Goal: Go to known website: Go to known website

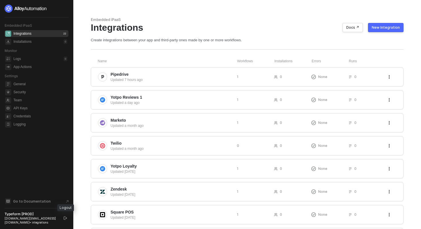
click at [67, 218] on button "button" at bounding box center [65, 217] width 7 height 7
